Goal: Information Seeking & Learning: Learn about a topic

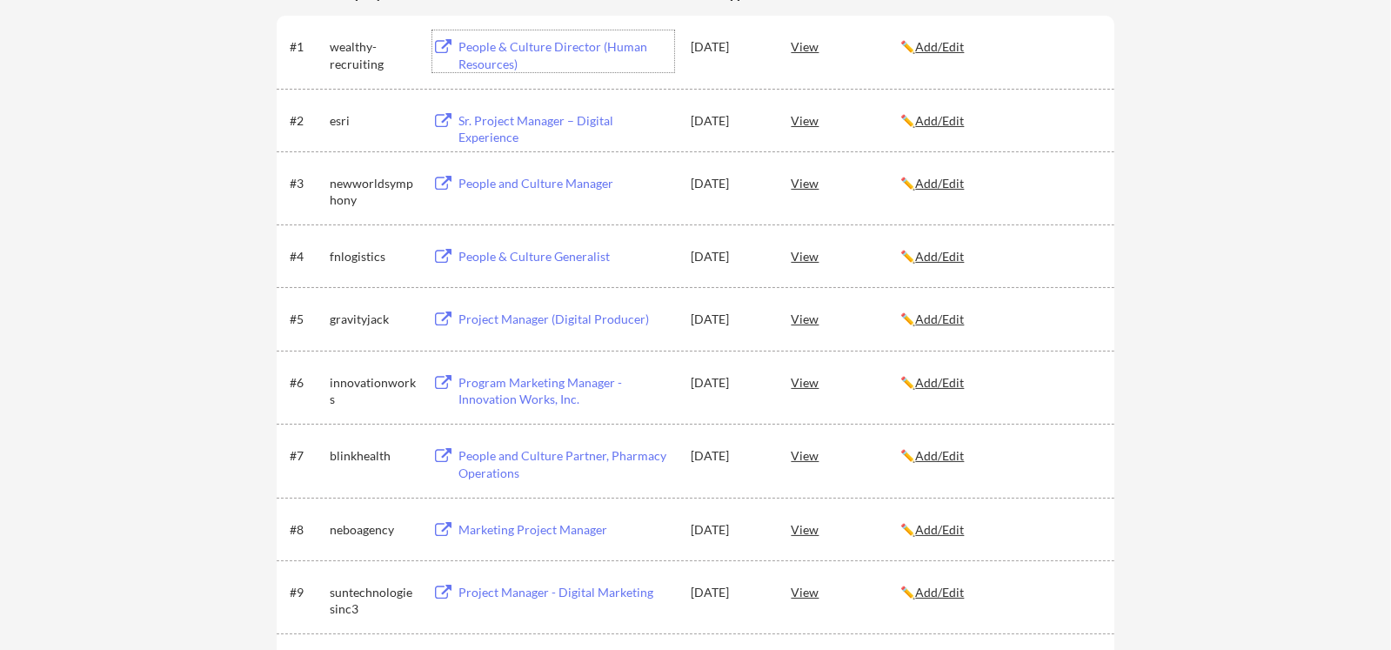
scroll to position [352, 0]
click at [494, 382] on div "Program Marketing Manager - Innovation Works, Inc." at bounding box center [566, 390] width 216 height 34
click at [484, 319] on div "Project Manager (Digital Producer)" at bounding box center [566, 318] width 216 height 17
click at [494, 259] on div "People & Culture Generalist" at bounding box center [566, 255] width 216 height 17
click at [495, 177] on div "People and Culture Manager" at bounding box center [566, 182] width 216 height 17
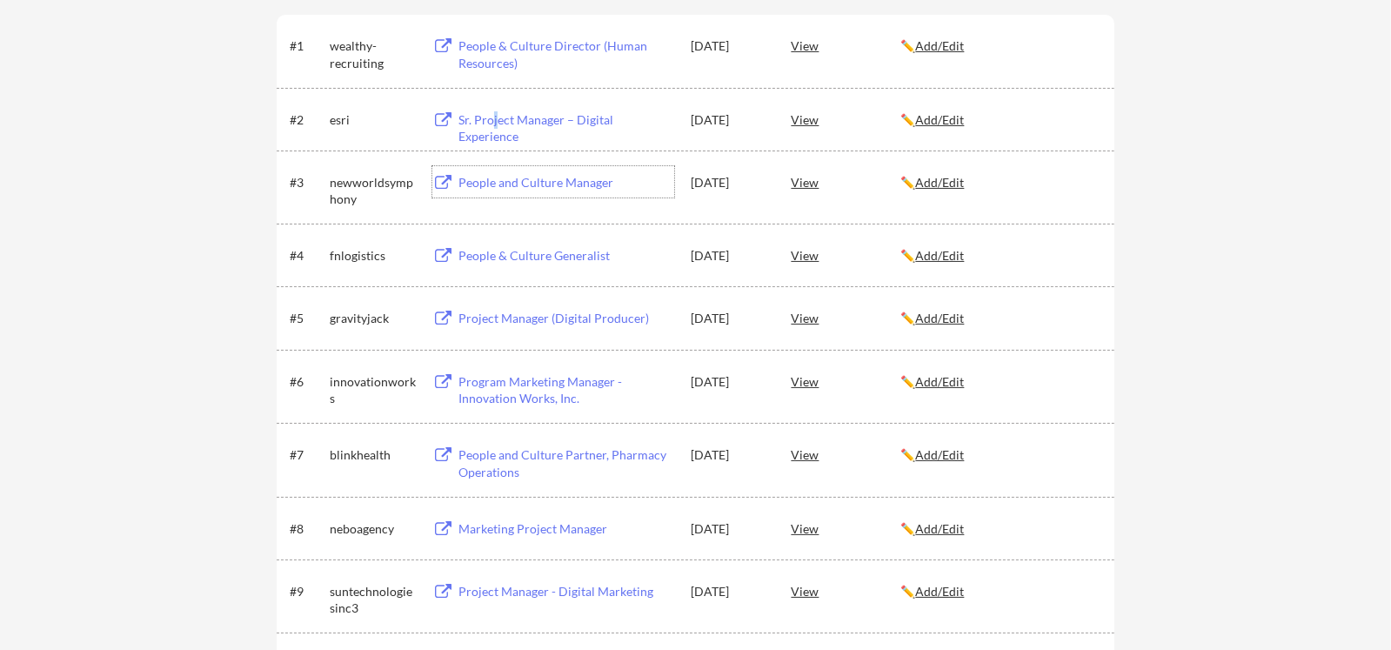
click at [495, 114] on div "Sr. Project Manager – Digital Experience" at bounding box center [566, 128] width 216 height 34
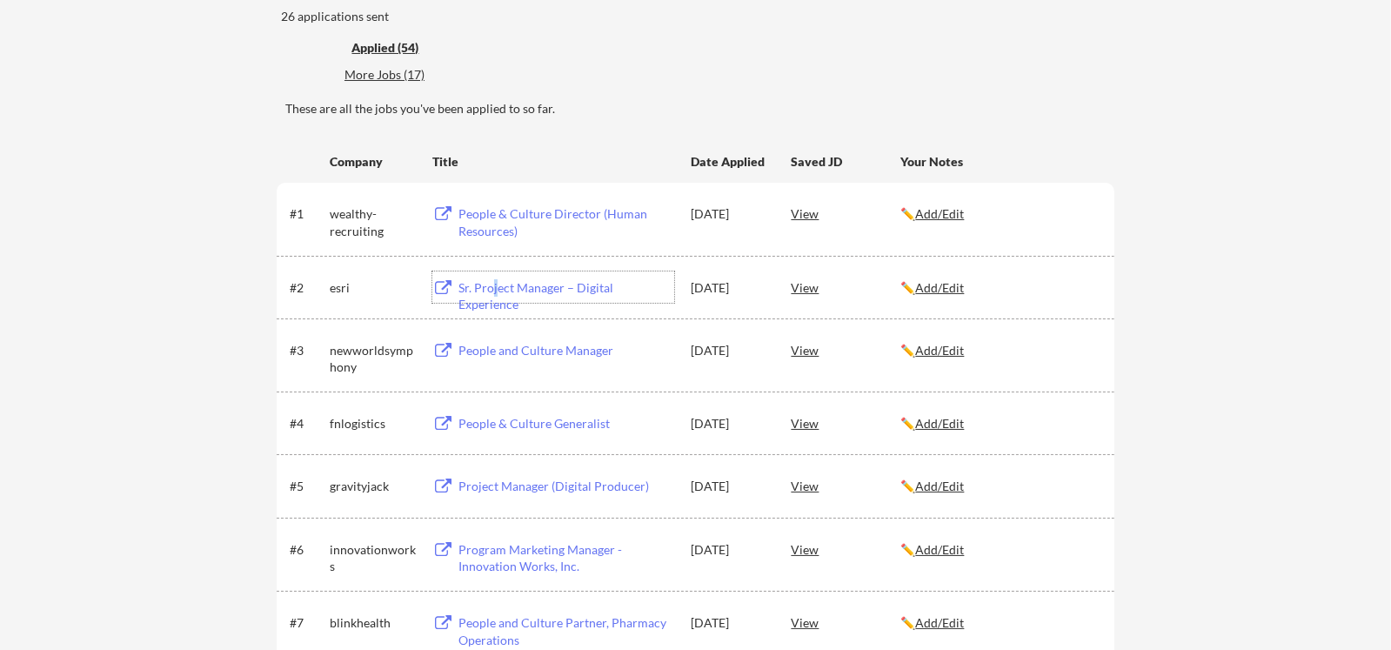
scroll to position [183, 0]
click at [557, 207] on div "People & Culture Director (Human Resources)" at bounding box center [566, 224] width 216 height 34
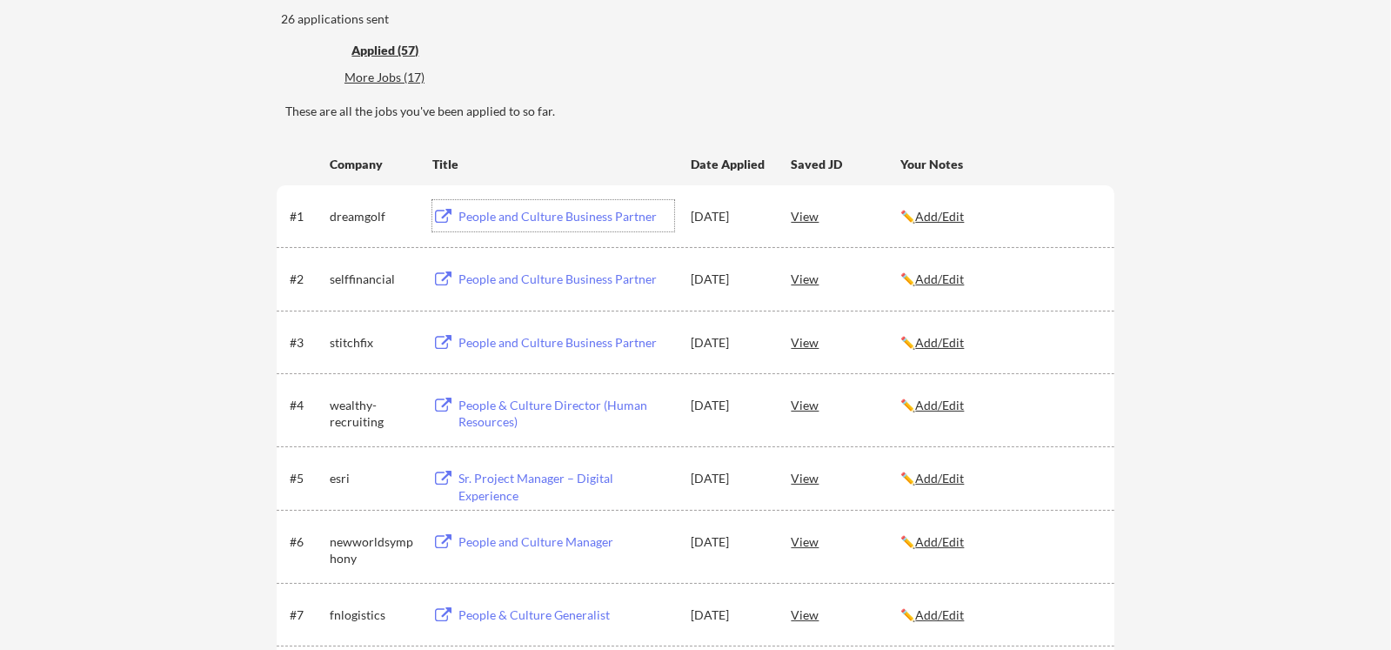
scroll to position [181, 0]
click at [513, 278] on div "People and Culture Business Partner" at bounding box center [566, 279] width 216 height 17
click at [524, 218] on div "People and Culture Business Partner" at bounding box center [566, 217] width 216 height 17
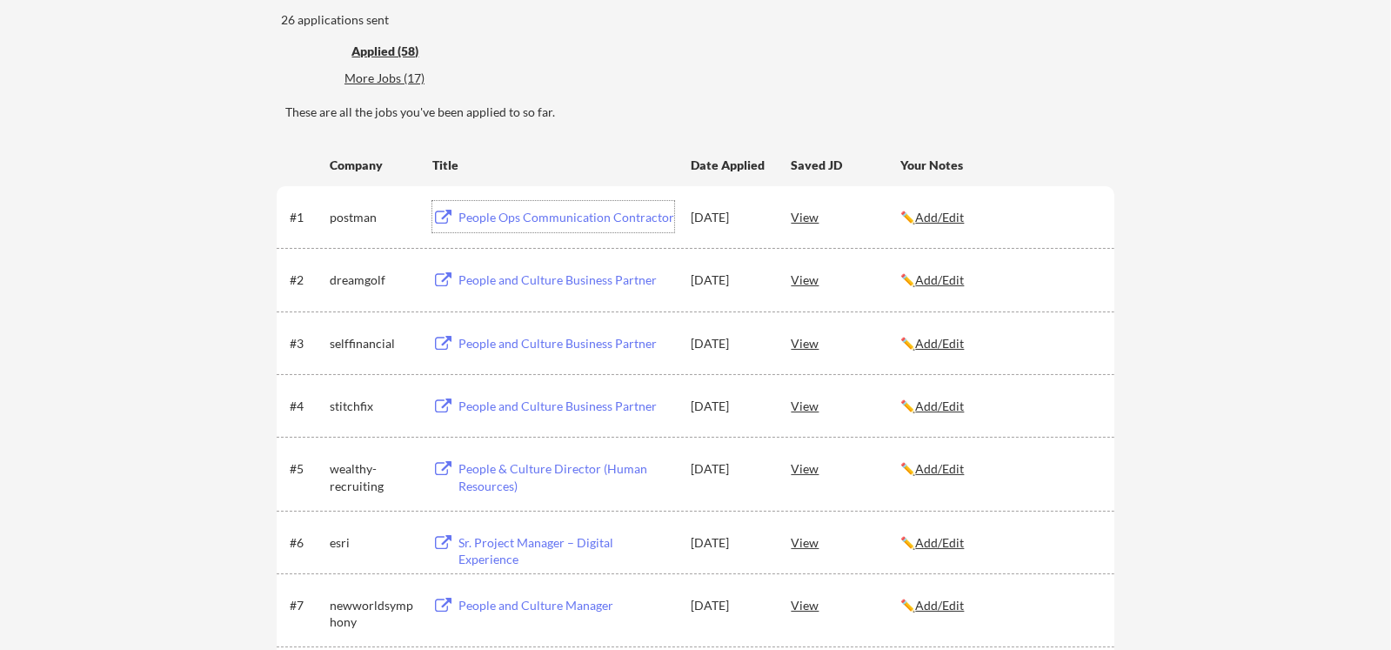
click at [529, 213] on div "People Ops Communication Contractor" at bounding box center [566, 217] width 216 height 17
click at [390, 50] on div "Applied (58)" at bounding box center [407, 51] width 113 height 17
click at [384, 77] on div "More Jobs (17)" at bounding box center [408, 78] width 128 height 17
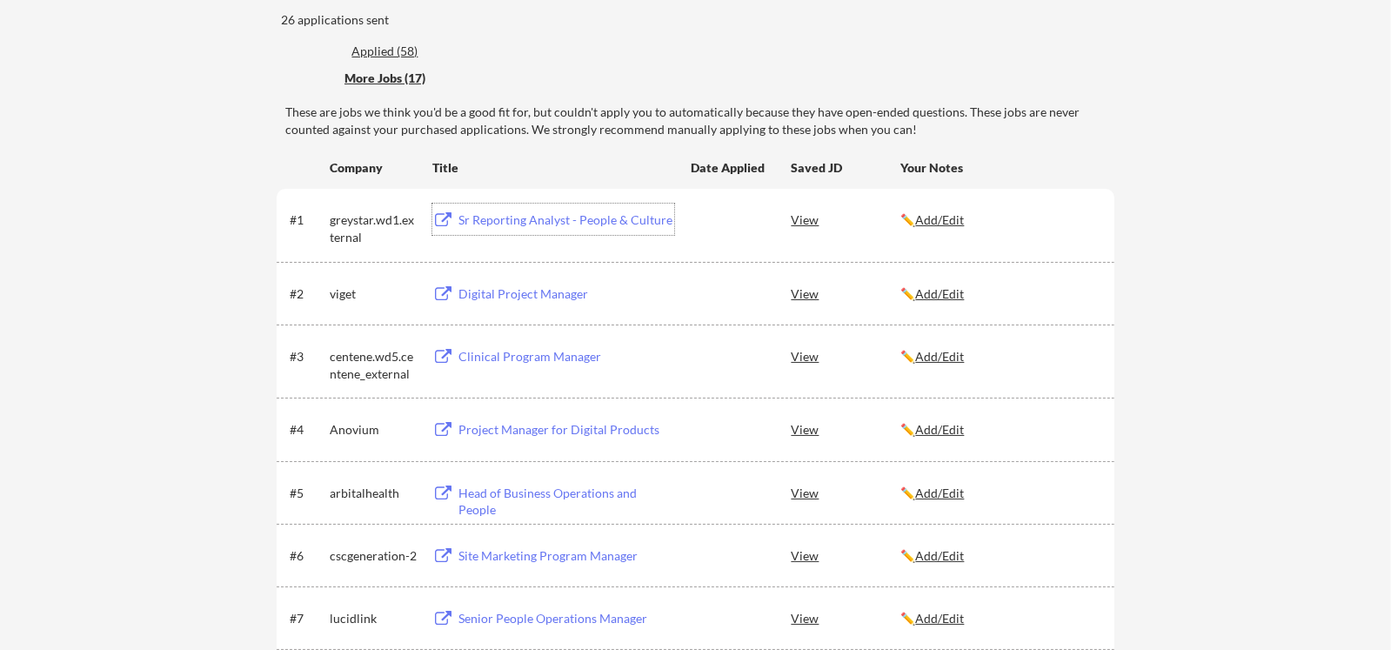
click at [530, 219] on div "Sr Reporting Analyst - People & Culture" at bounding box center [566, 219] width 216 height 17
click at [494, 288] on div "Digital Project Manager" at bounding box center [566, 293] width 216 height 17
click at [514, 357] on div "Clinical Program Manager" at bounding box center [566, 356] width 216 height 17
click at [502, 425] on div "Project Manager for Digital Products" at bounding box center [566, 429] width 216 height 17
click at [492, 491] on div "Head of Business Operations and People" at bounding box center [566, 501] width 216 height 34
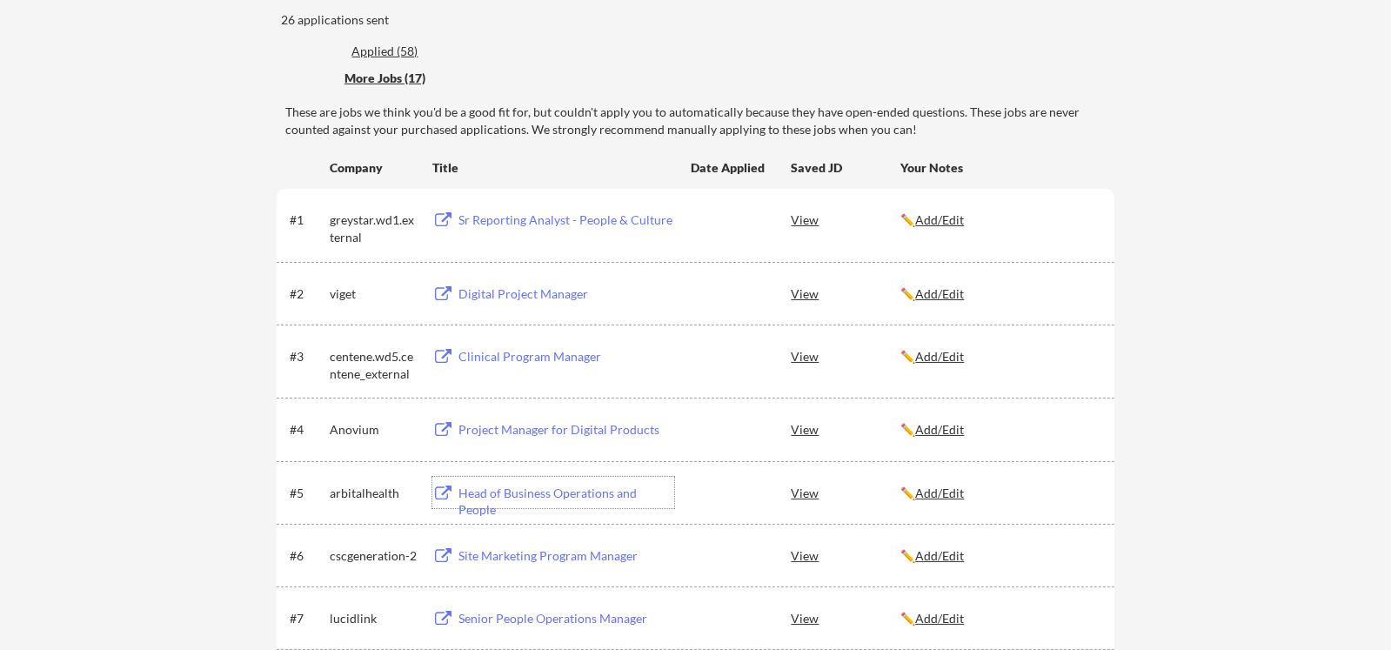
click at [495, 555] on div "Site Marketing Program Manager" at bounding box center [566, 555] width 216 height 17
click at [497, 618] on div "Senior People Operations Manager" at bounding box center [566, 618] width 216 height 17
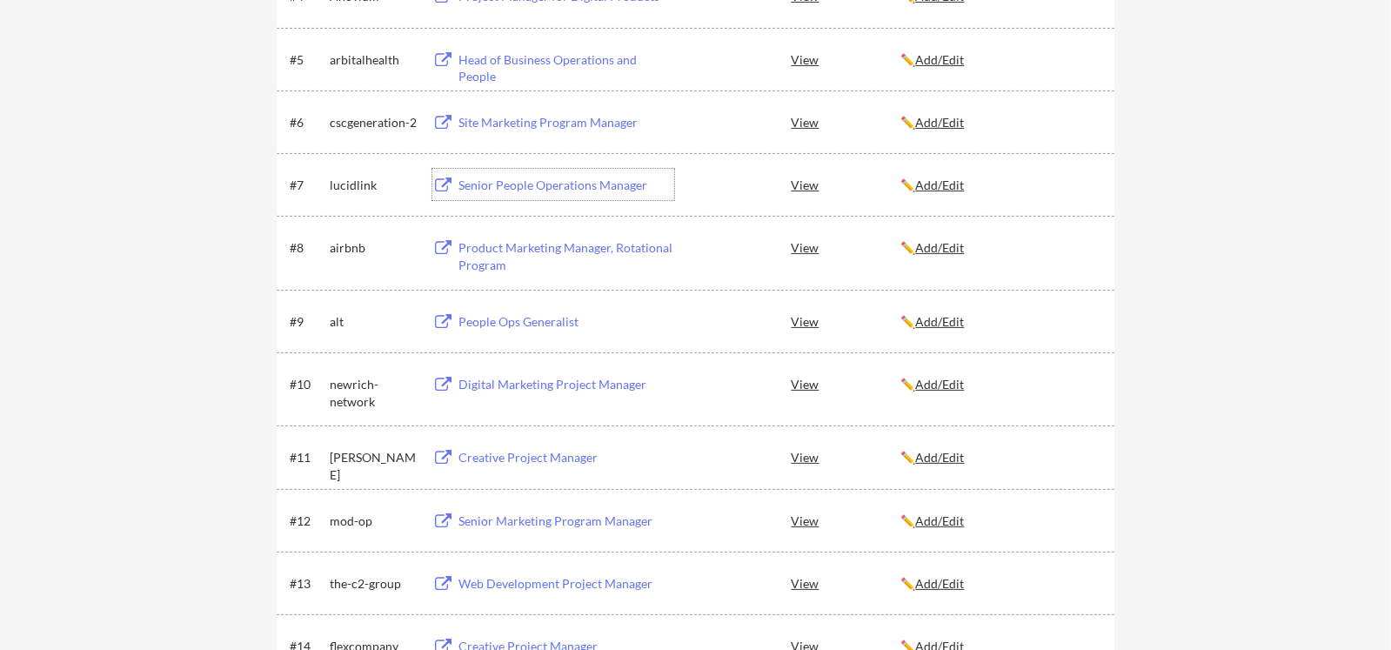
scroll to position [615, 0]
click at [503, 375] on div "Digital Marketing Project Manager" at bounding box center [566, 383] width 216 height 17
click at [497, 461] on div "Creative Project Manager" at bounding box center [566, 456] width 216 height 17
click at [521, 518] on div "Senior Marketing Program Manager" at bounding box center [566, 519] width 216 height 17
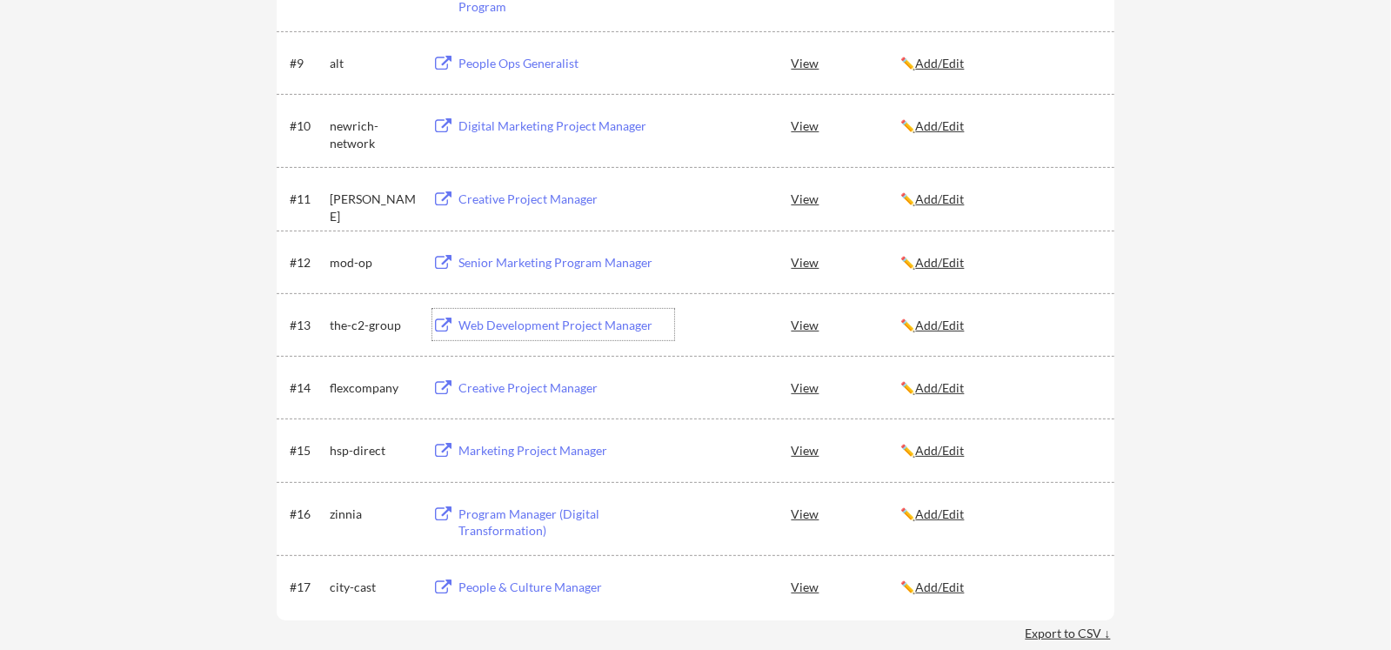
scroll to position [873, 0]
click at [516, 325] on div "Web Development Project Manager" at bounding box center [566, 324] width 216 height 17
click at [493, 387] on div "Creative Project Manager" at bounding box center [566, 385] width 216 height 17
click at [517, 444] on div "Marketing Project Manager" at bounding box center [566, 448] width 216 height 17
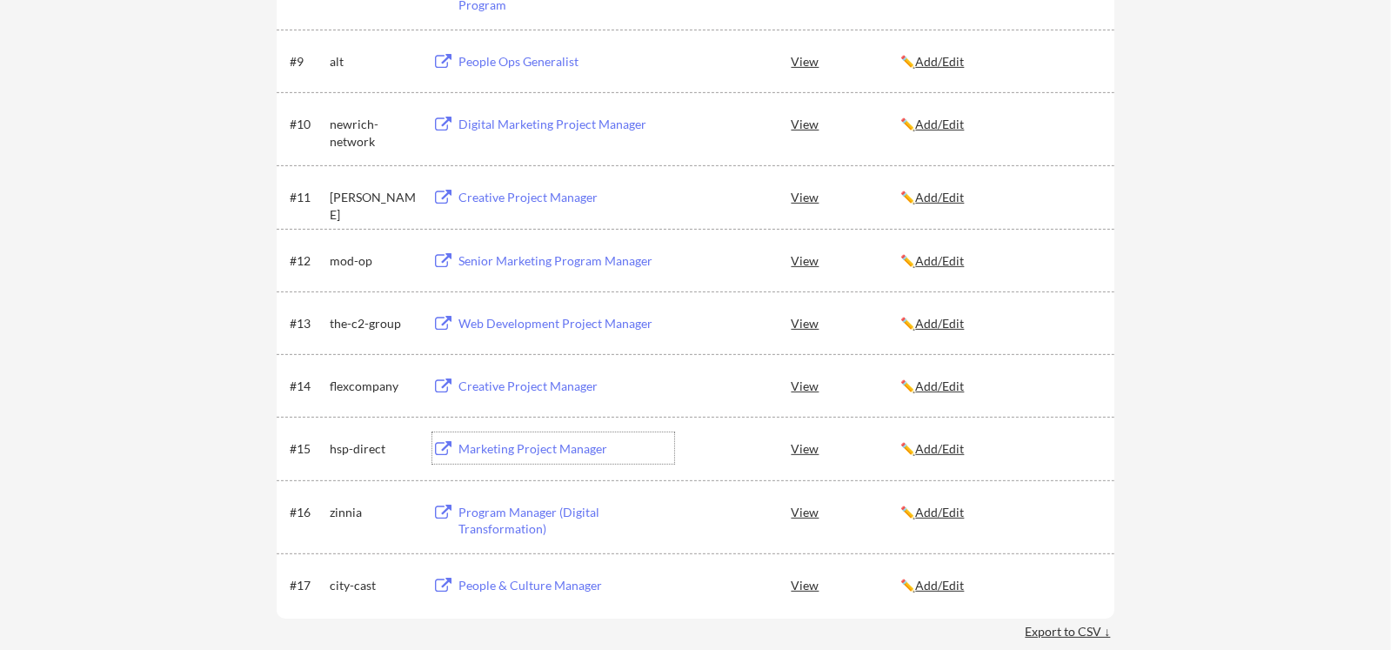
click at [507, 509] on div "Program Manager (Digital Transformation)" at bounding box center [566, 521] width 216 height 34
click at [525, 588] on div "People & Culture Manager" at bounding box center [566, 585] width 216 height 17
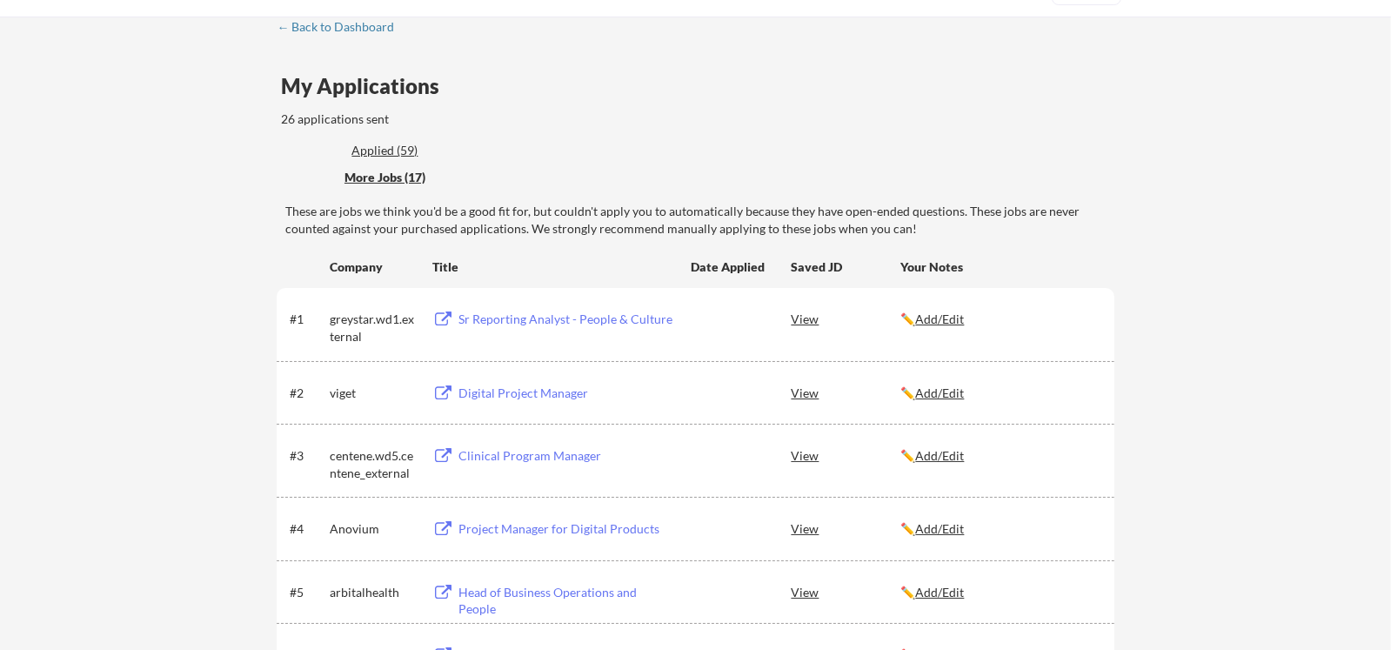
scroll to position [0, 0]
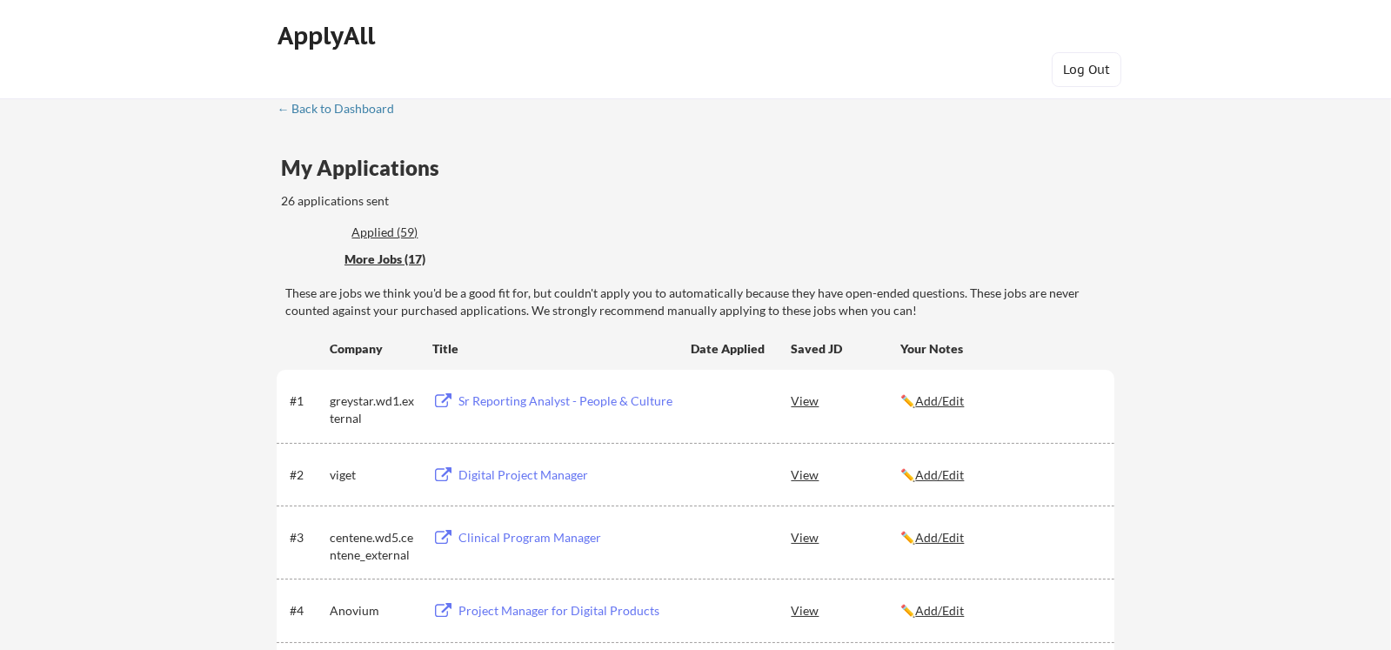
click at [385, 227] on div "Applied (59)" at bounding box center [407, 232] width 113 height 17
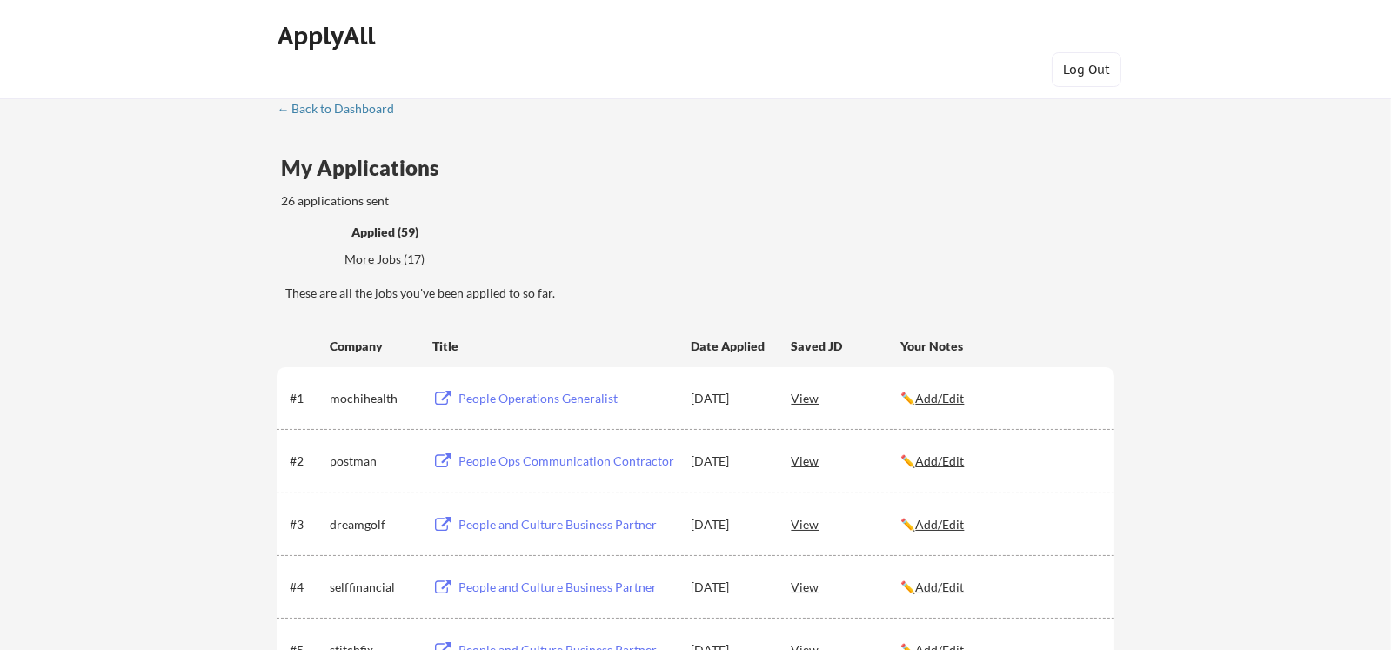
click at [504, 393] on div "People Operations Generalist" at bounding box center [566, 398] width 216 height 17
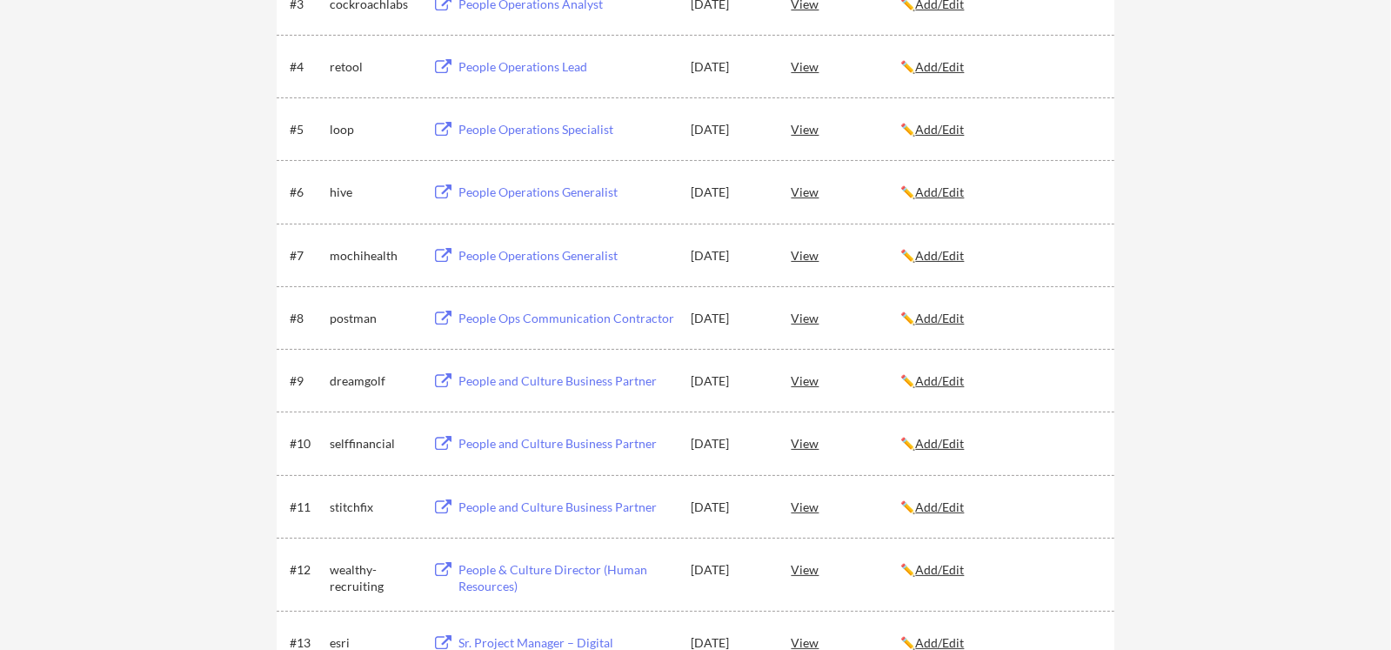
scroll to position [521, 0]
click at [494, 191] on div "People Operations Generalist" at bounding box center [566, 191] width 216 height 17
click at [474, 127] on div "People Operations Specialist" at bounding box center [566, 128] width 216 height 17
click at [479, 63] on div "People Operations Lead" at bounding box center [566, 65] width 216 height 17
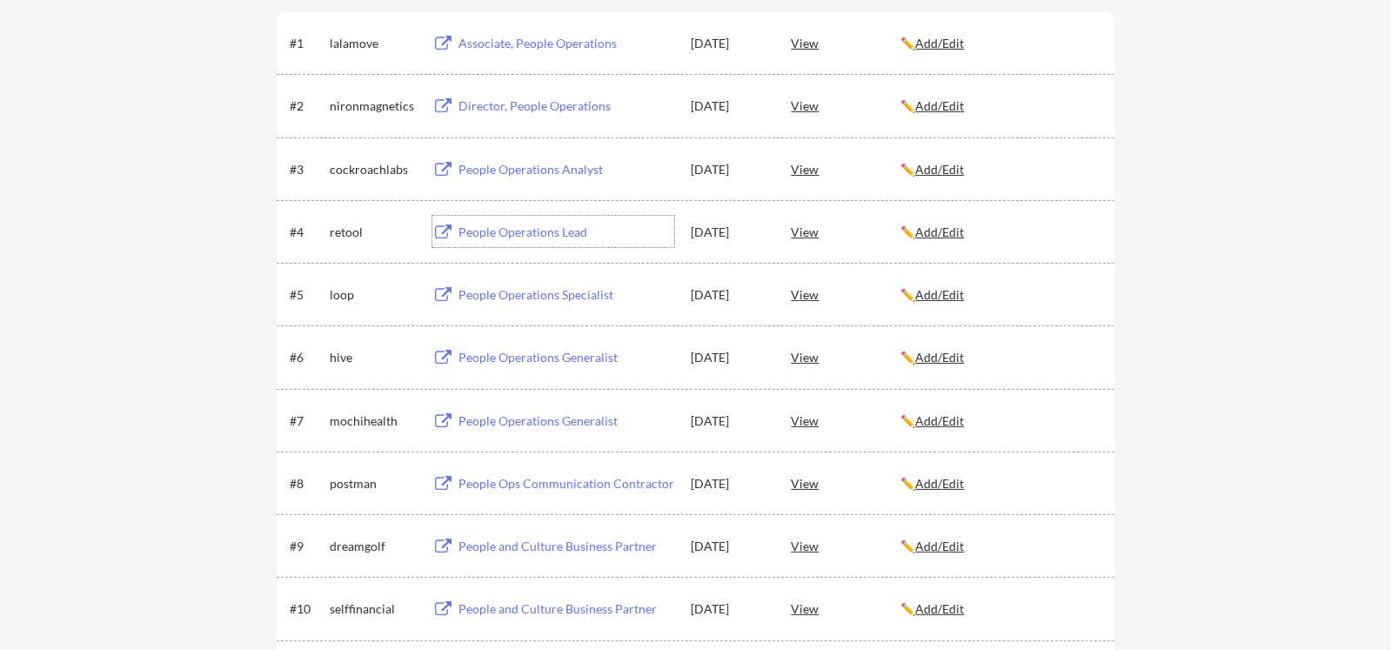
scroll to position [353, 0]
click at [544, 166] on div "People Operations Analyst" at bounding box center [566, 171] width 216 height 17
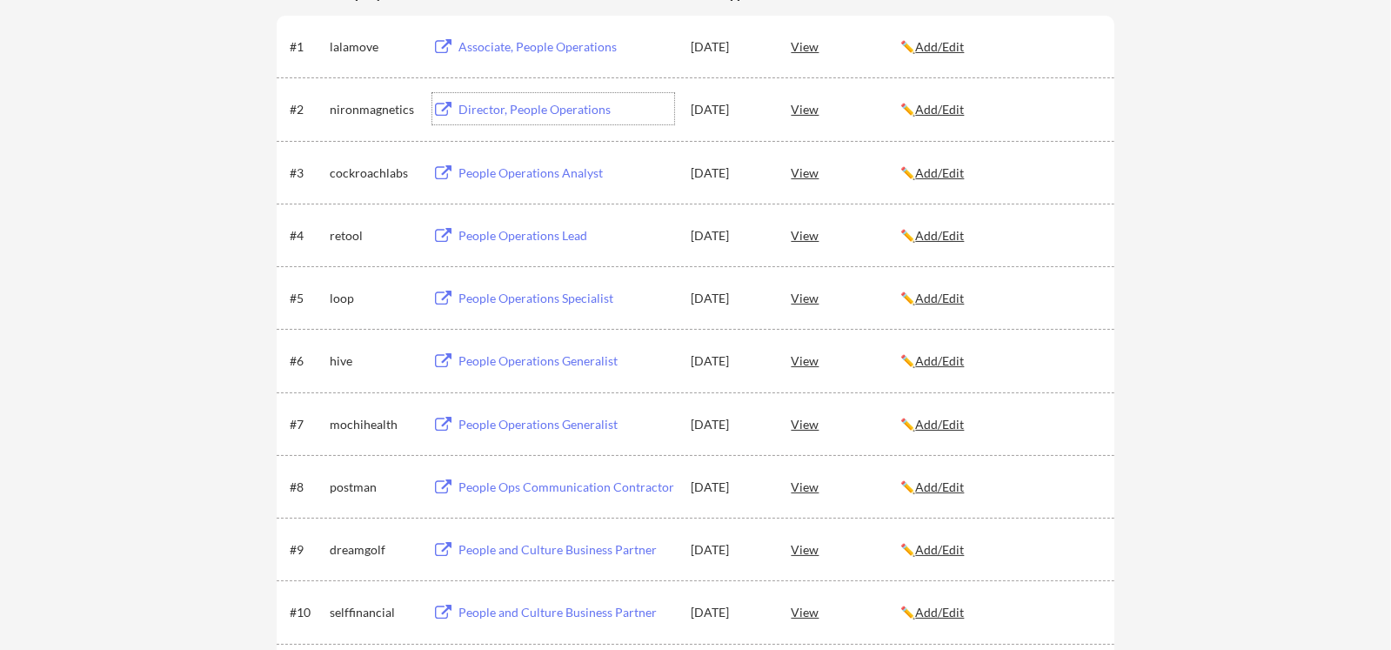
click at [493, 103] on div "Director, People Operations" at bounding box center [566, 109] width 216 height 17
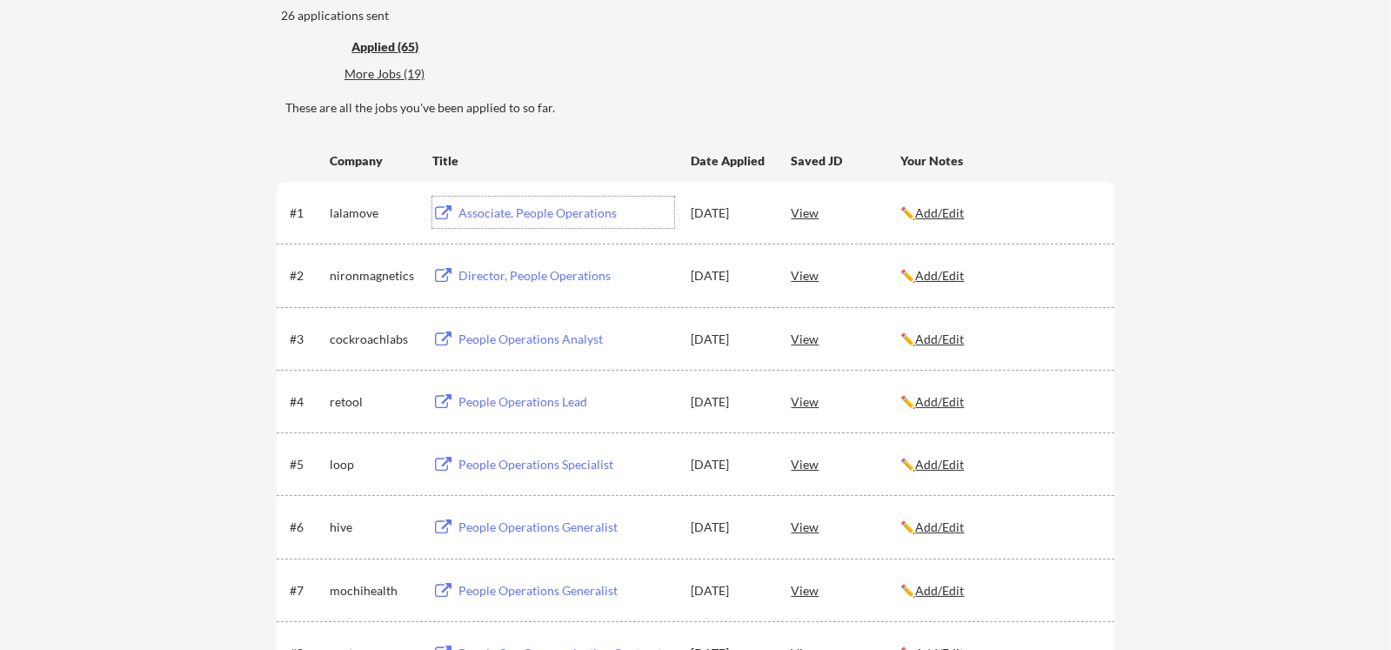
scroll to position [183, 0]
click at [545, 207] on div "Associate, People Operations" at bounding box center [566, 215] width 216 height 17
click at [377, 80] on div "More Jobs (19)" at bounding box center [408, 77] width 128 height 17
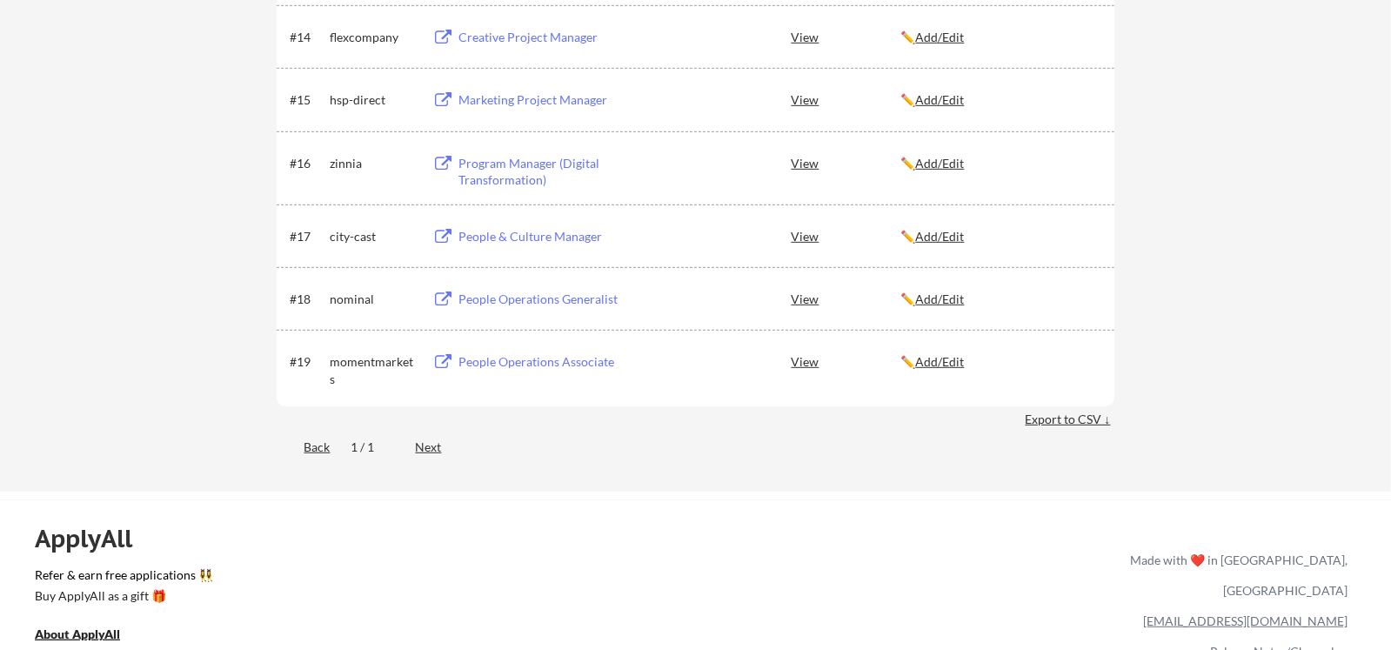
scroll to position [1224, 0]
click at [503, 293] on div "People Operations Generalist" at bounding box center [566, 298] width 216 height 17
click at [486, 360] on div "People Operations Associate" at bounding box center [566, 360] width 216 height 17
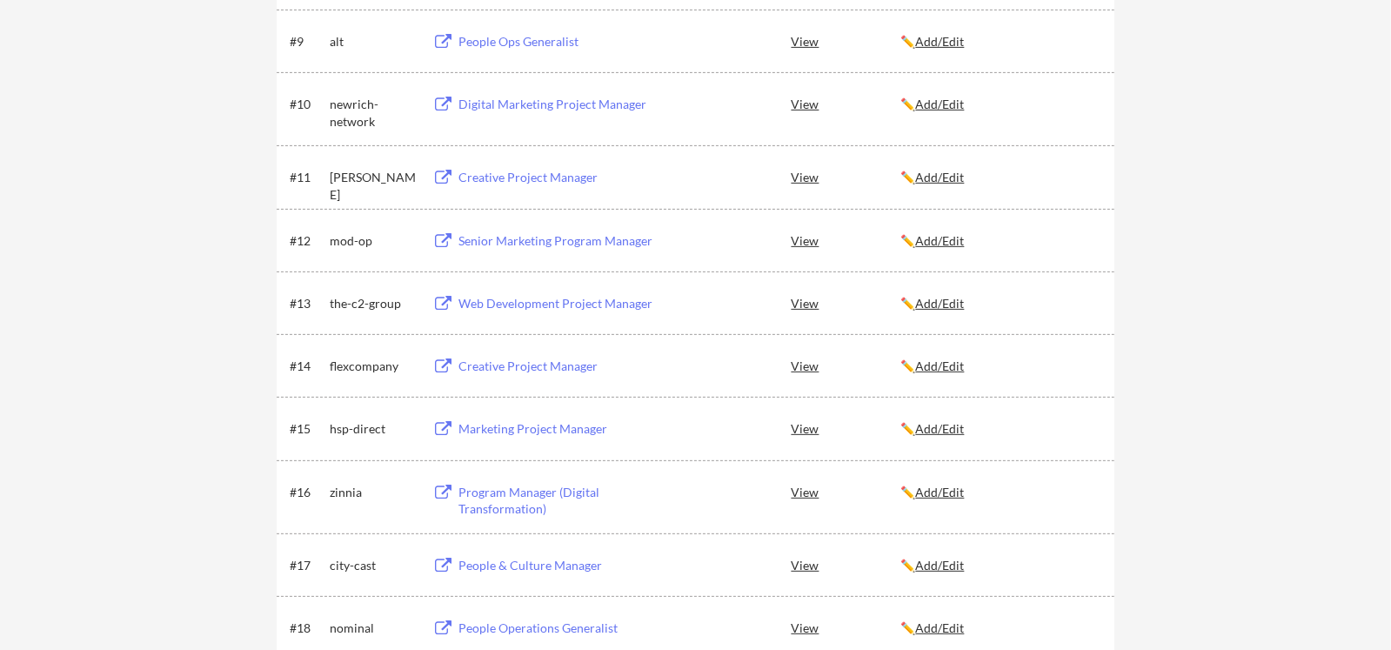
scroll to position [893, 0]
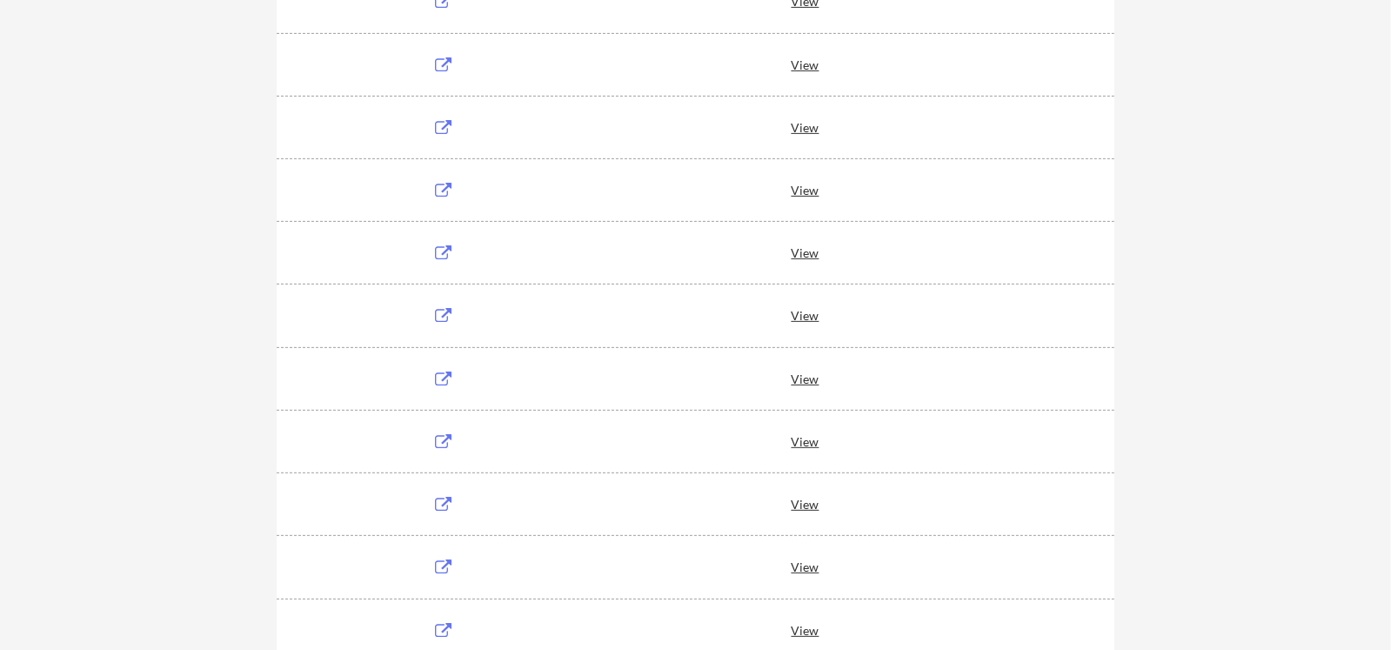
scroll to position [892, 0]
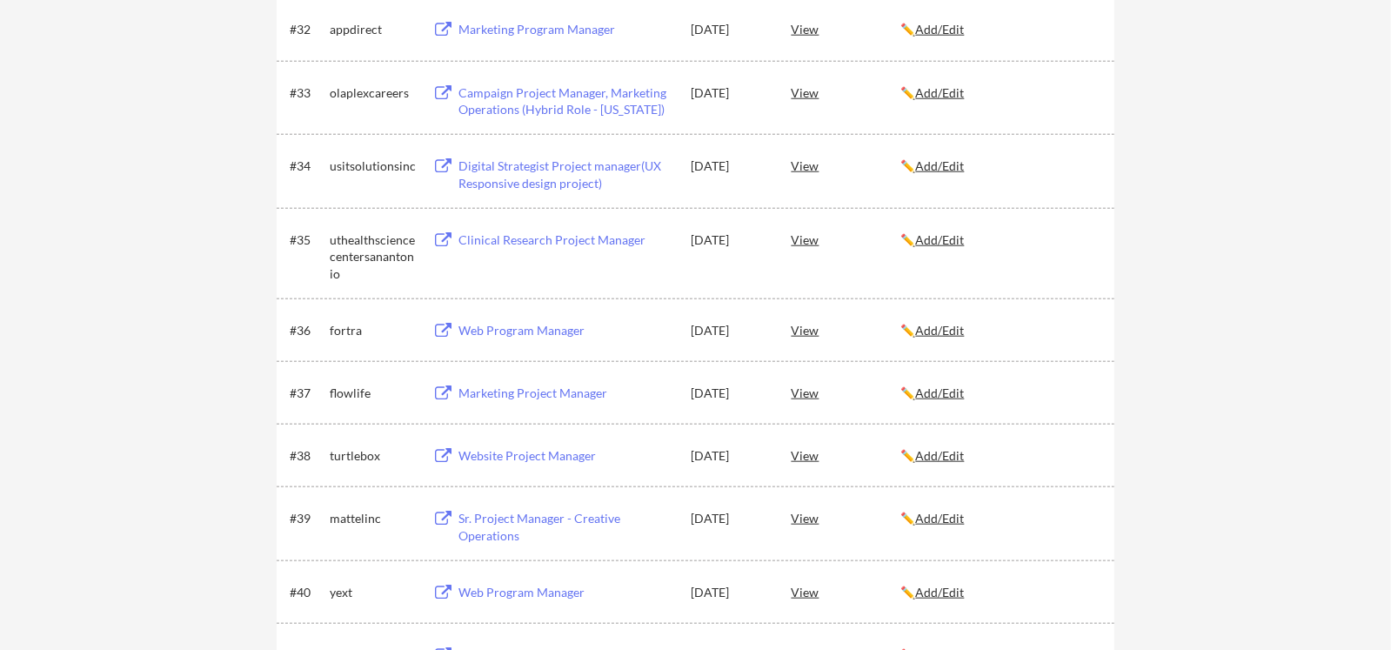
drag, startPoint x: 218, startPoint y: 231, endPoint x: 210, endPoint y: 86, distance: 145.4
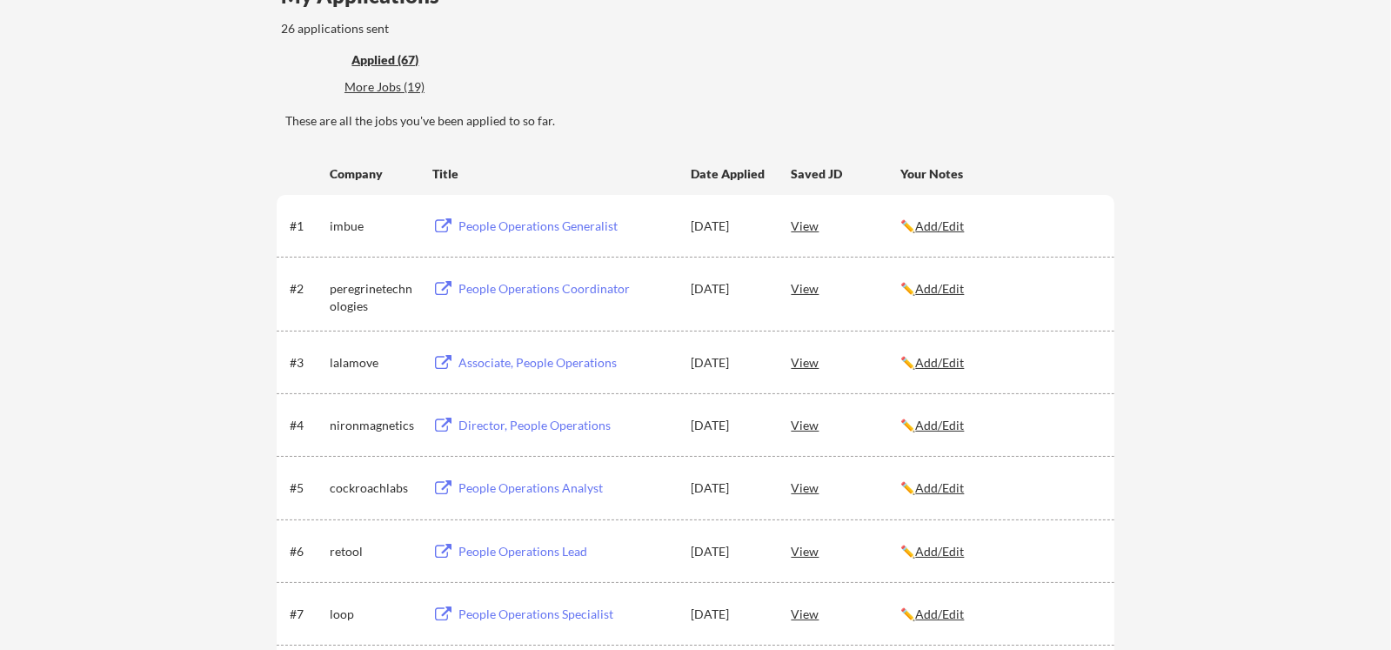
scroll to position [171, 0]
click at [517, 284] on div "People Operations Coordinator" at bounding box center [566, 289] width 216 height 17
click at [508, 224] on div "People Operations Generalist" at bounding box center [566, 226] width 216 height 17
click at [377, 85] on div "More Jobs (19)" at bounding box center [408, 87] width 128 height 17
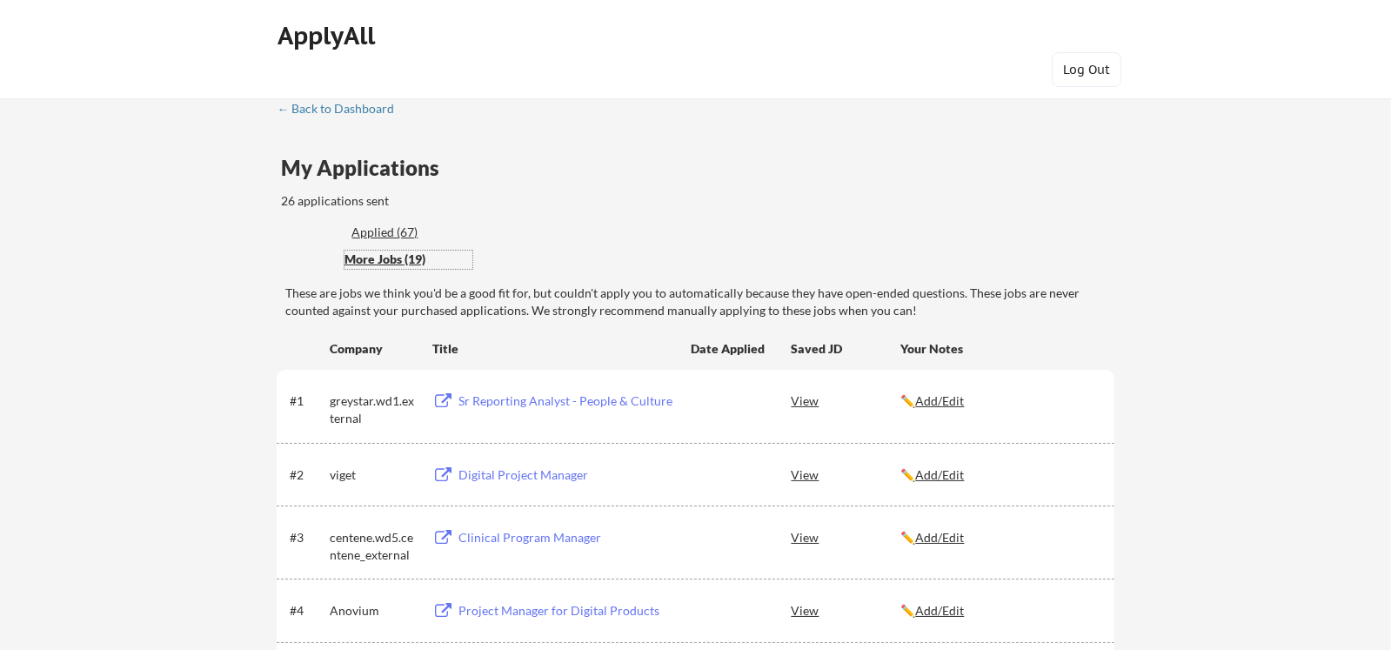
scroll to position [0, 0]
click at [397, 230] on div "Applied (67)" at bounding box center [407, 232] width 113 height 17
